Goal: Book appointment/travel/reservation

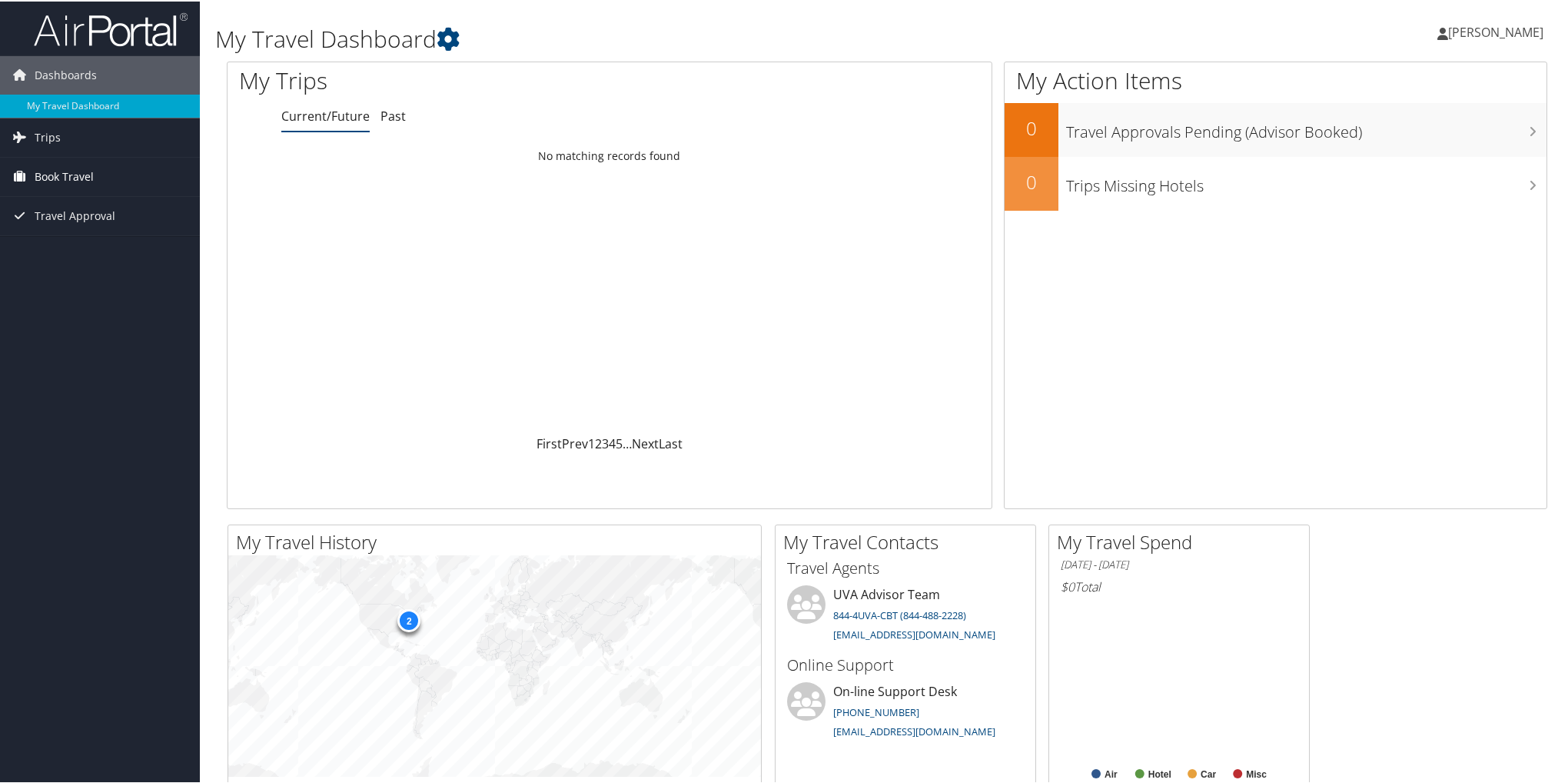
click at [70, 170] on span "Book Travel" at bounding box center [64, 175] width 59 height 39
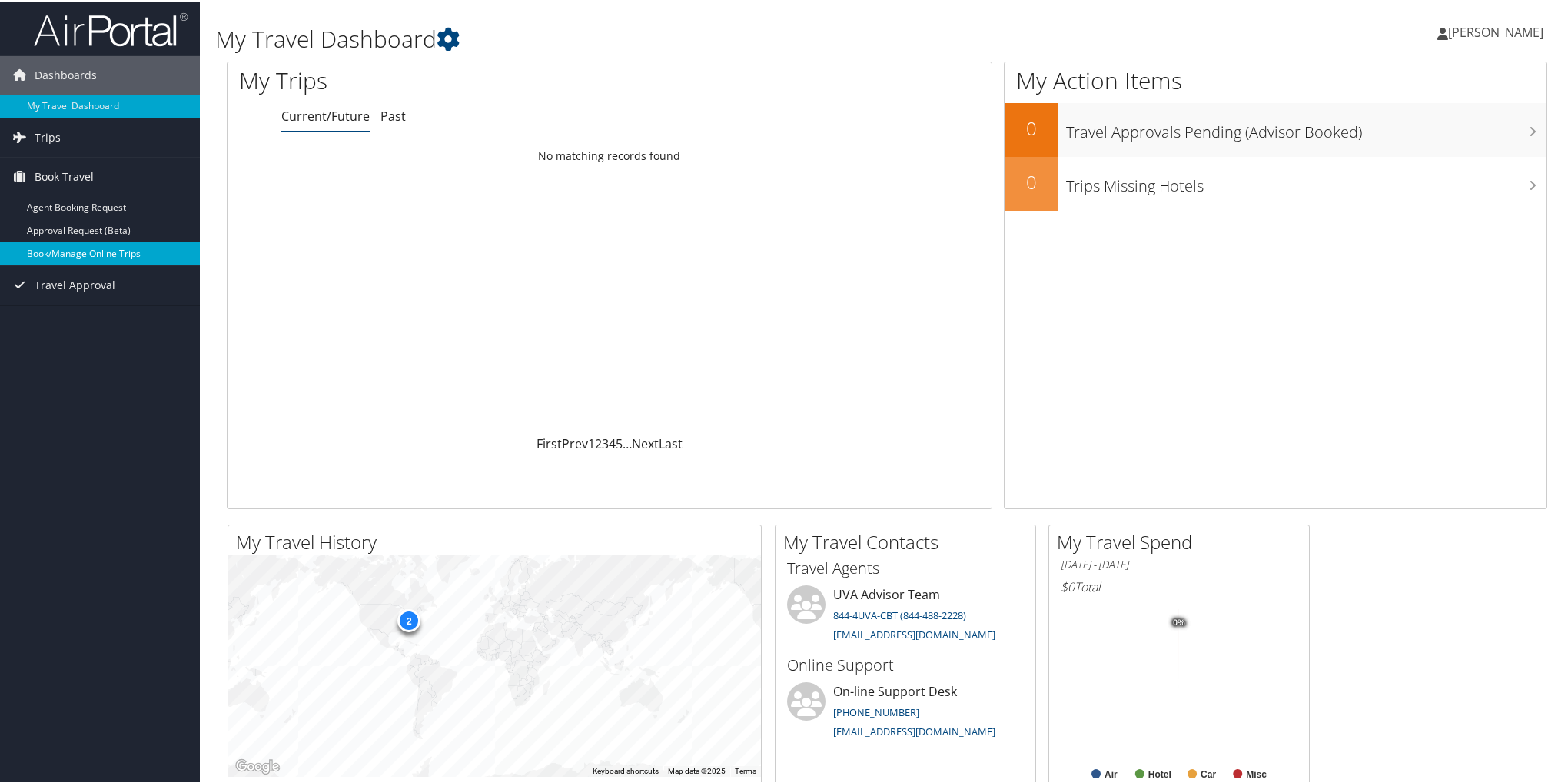
click at [68, 254] on link "Book/Manage Online Trips" at bounding box center [100, 253] width 200 height 23
click at [55, 253] on link "Book/Manage Online Trips" at bounding box center [100, 253] width 200 height 23
